Goal: Transaction & Acquisition: Purchase product/service

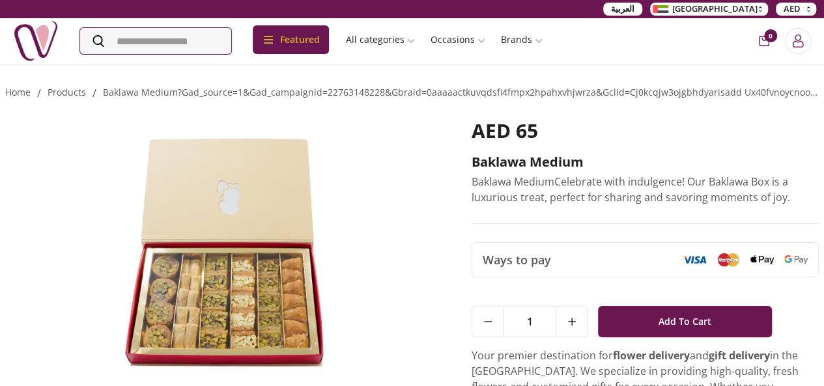
scroll to position [26, 0]
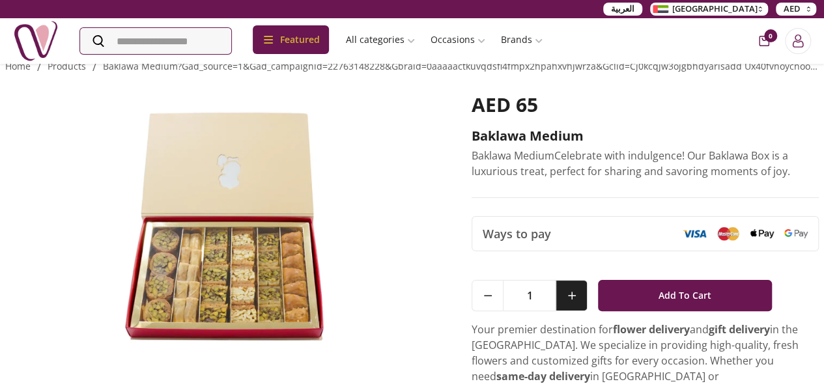
click at [582, 288] on button at bounding box center [570, 296] width 31 height 30
click at [581, 289] on button at bounding box center [570, 296] width 31 height 30
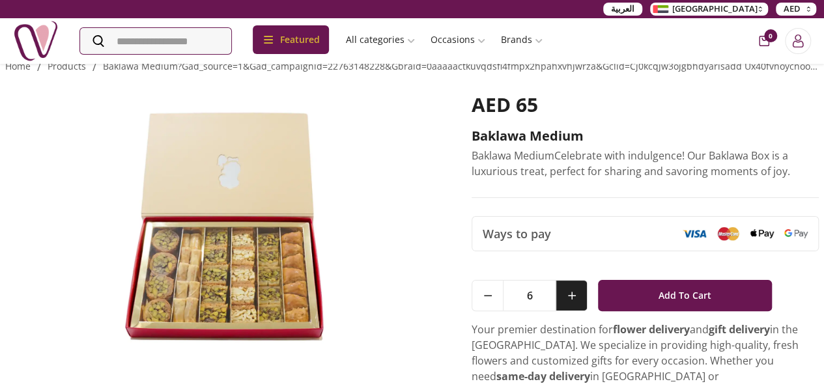
click at [581, 288] on button at bounding box center [570, 296] width 31 height 30
click at [580, 290] on button at bounding box center [570, 296] width 31 height 30
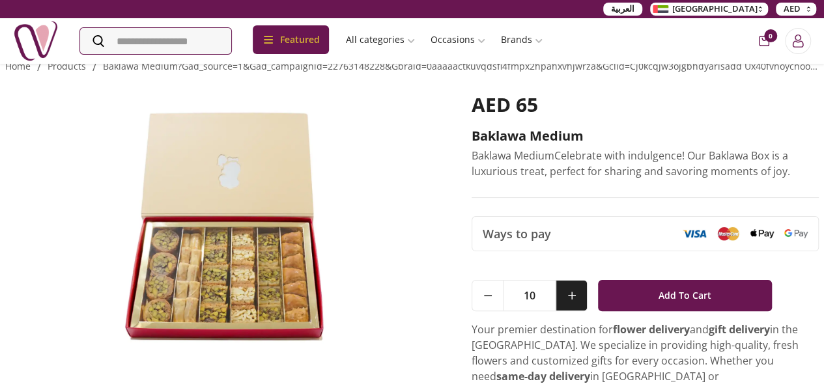
click at [580, 290] on button at bounding box center [570, 296] width 31 height 30
click at [580, 291] on button at bounding box center [570, 296] width 31 height 30
click at [580, 292] on button at bounding box center [570, 296] width 31 height 30
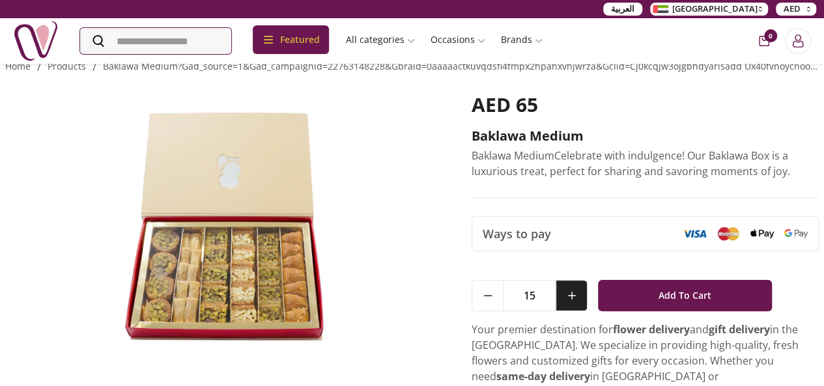
click at [580, 292] on button at bounding box center [570, 296] width 31 height 30
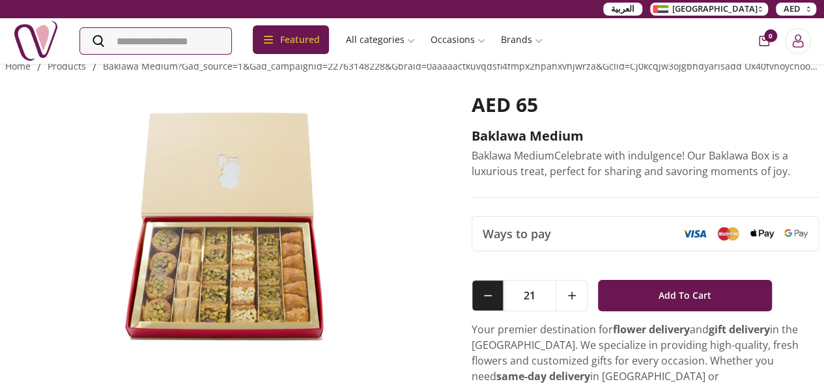
click at [492, 294] on button at bounding box center [487, 296] width 31 height 30
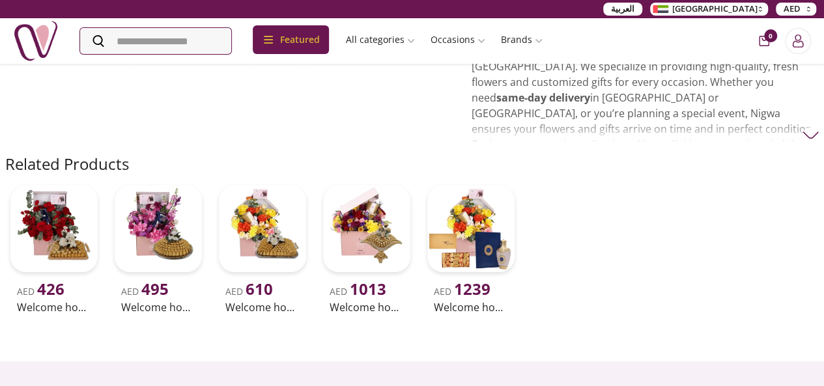
scroll to position [0, 0]
